Goal: Navigation & Orientation: Find specific page/section

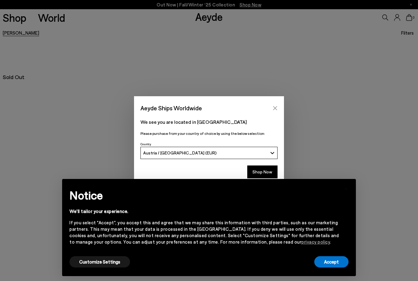
click at [275, 108] on icon "Close" at bounding box center [275, 108] width 4 height 4
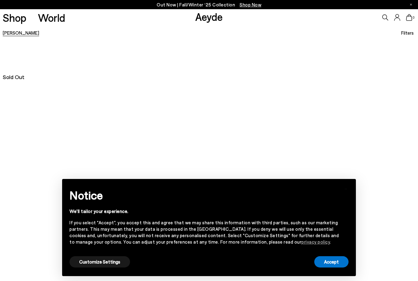
click at [314, 257] on div "Accept" at bounding box center [331, 262] width 34 height 14
click at [326, 258] on button "Accept" at bounding box center [331, 261] width 34 height 11
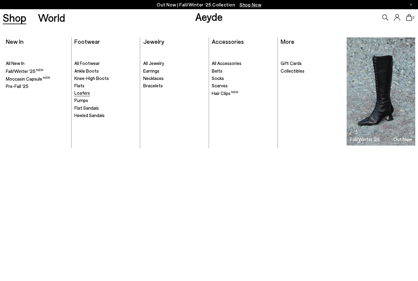
click at [84, 95] on span "Loafers" at bounding box center [82, 93] width 16 height 6
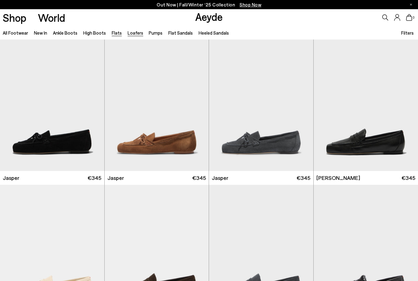
click at [114, 33] on link "Flats" at bounding box center [117, 33] width 10 height 6
